Goal: Information Seeking & Learning: Learn about a topic

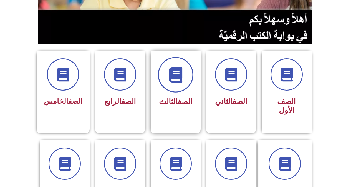
scroll to position [111, 0]
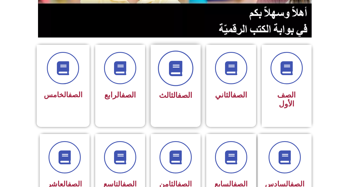
click at [182, 74] on icon at bounding box center [175, 68] width 15 height 15
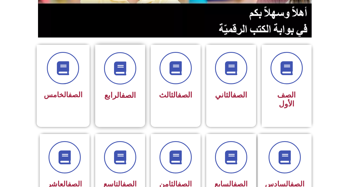
click at [122, 87] on div "الصف الرابع" at bounding box center [120, 77] width 35 height 50
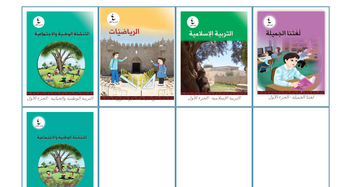
scroll to position [167, 0]
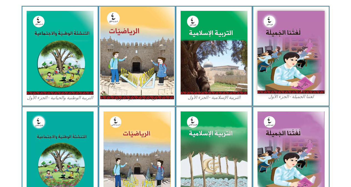
click at [149, 71] on img at bounding box center [137, 53] width 74 height 92
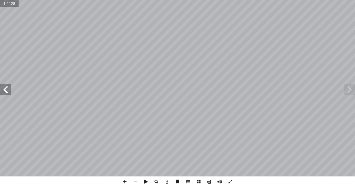
click at [7, 94] on span at bounding box center [5, 89] width 11 height 11
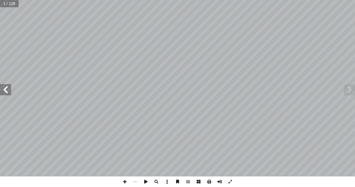
click at [7, 94] on span at bounding box center [5, 89] width 11 height 11
click at [5, 91] on span at bounding box center [5, 89] width 11 height 11
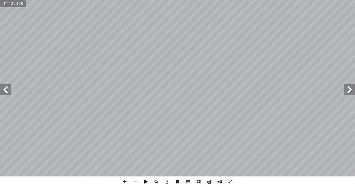
click at [5, 91] on span at bounding box center [5, 89] width 11 height 11
click at [125, 182] on span at bounding box center [125, 181] width 11 height 11
click at [124, 181] on span at bounding box center [125, 181] width 11 height 11
click at [8, 90] on span at bounding box center [5, 89] width 11 height 11
click at [3, 90] on span at bounding box center [5, 89] width 11 height 11
